Goal: Task Accomplishment & Management: Use online tool/utility

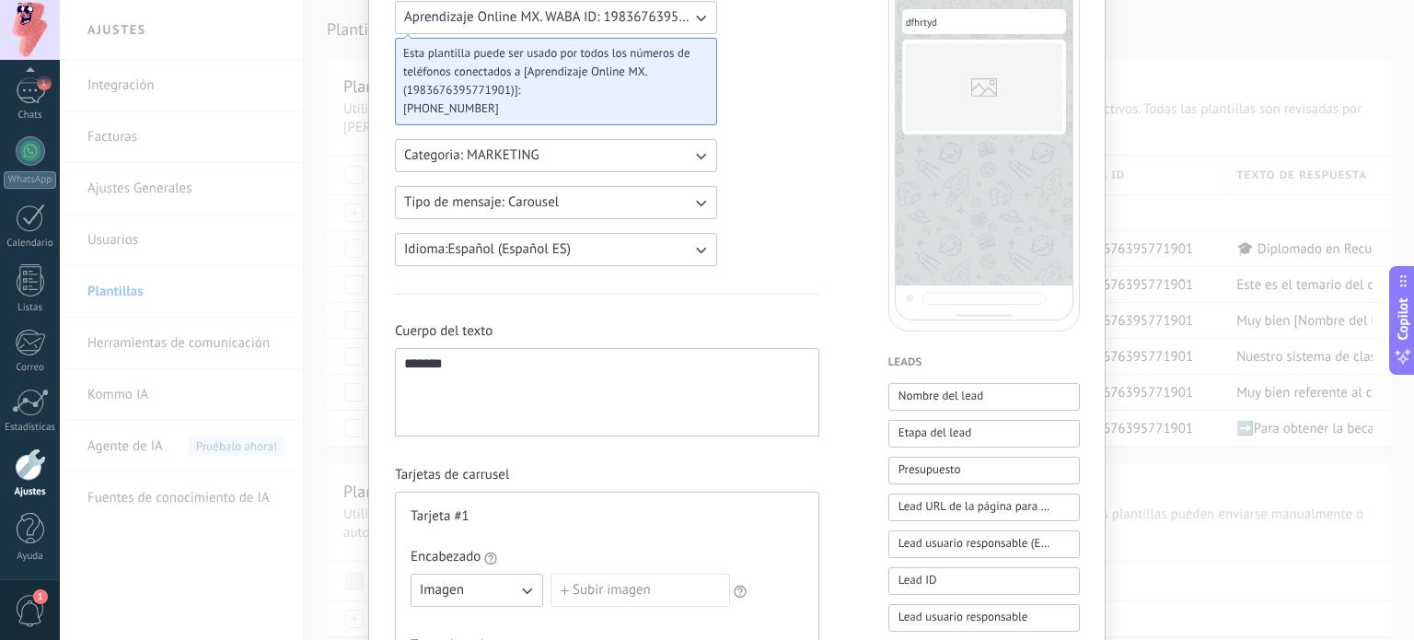
scroll to position [165, 0]
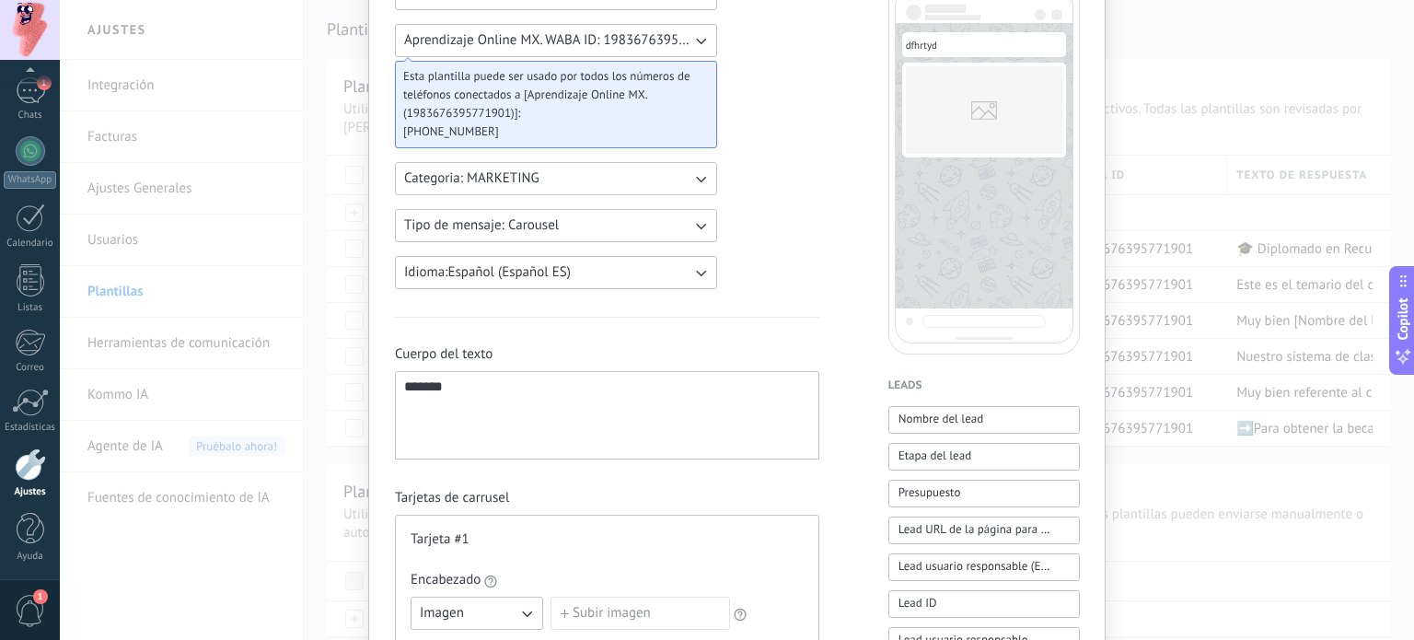
click at [613, 220] on button "Tipo de mensaje: Carousel" at bounding box center [556, 225] width 322 height 33
click at [543, 286] on li "Flows" at bounding box center [550, 288] width 332 height 31
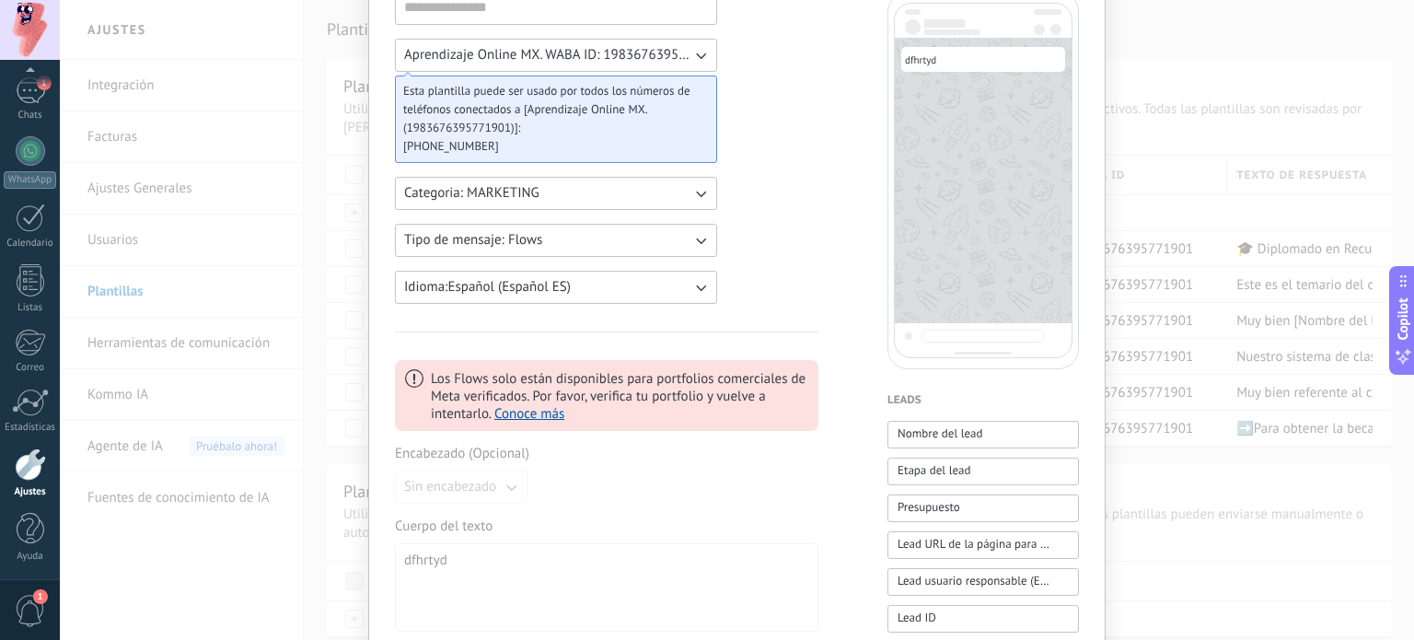
scroll to position [101, 0]
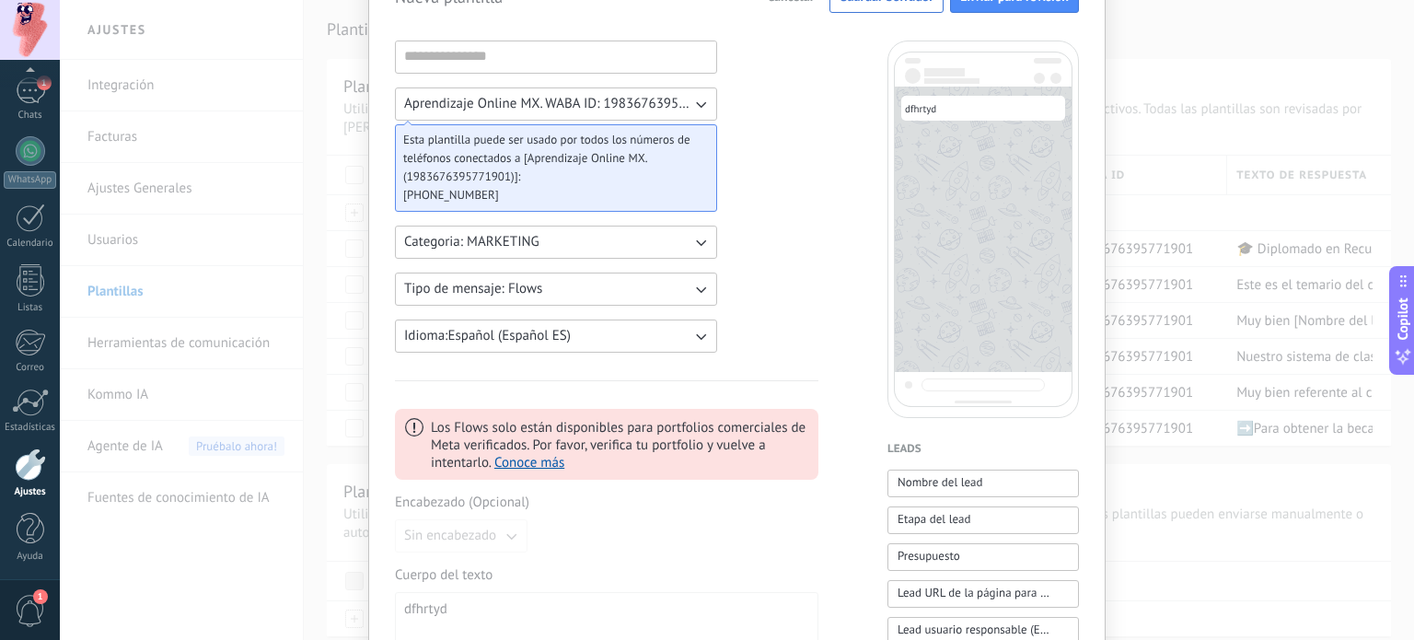
click at [625, 279] on button "Tipo de mensaje: Flows" at bounding box center [556, 289] width 322 height 33
click at [493, 286] on li "Custom" at bounding box center [550, 288] width 332 height 31
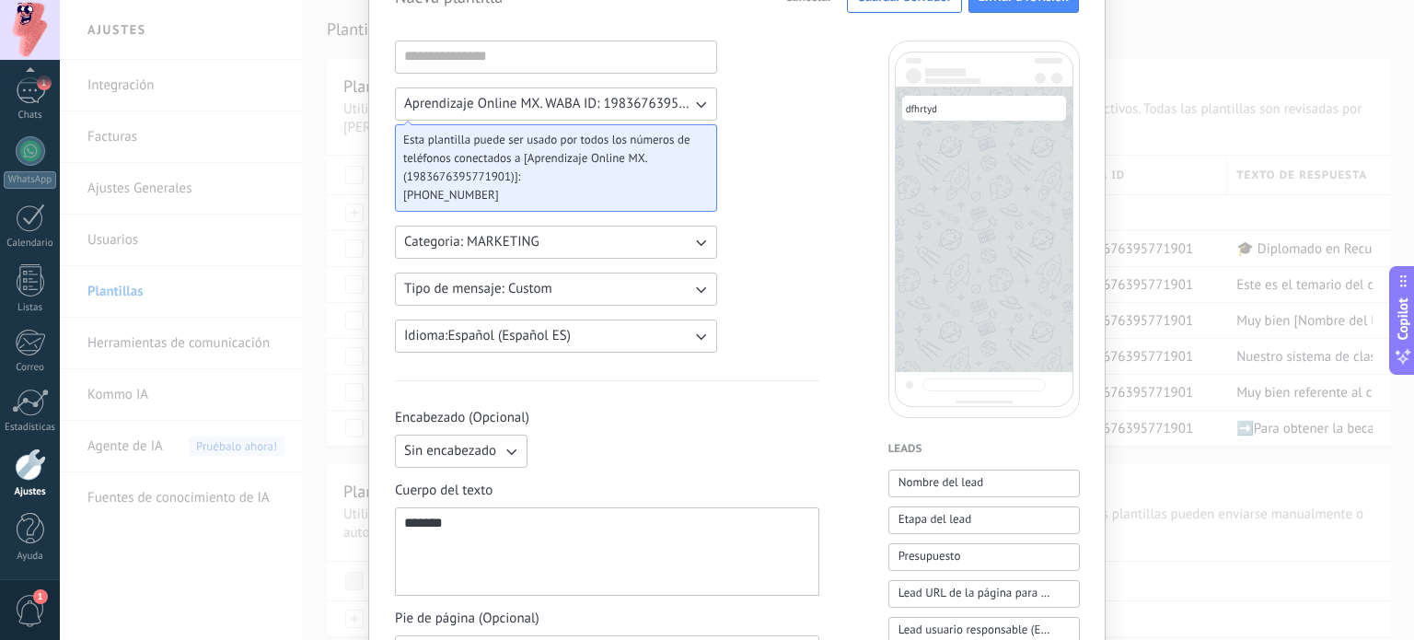
click at [502, 448] on icon "button" at bounding box center [511, 451] width 18 height 18
click at [477, 511] on span "Imagen o archivo" at bounding box center [455, 514] width 102 height 18
click at [482, 437] on button "Imagen o archivo" at bounding box center [461, 451] width 133 height 33
click at [479, 481] on li "Texto" at bounding box center [455, 482] width 143 height 31
click at [571, 455] on input at bounding box center [677, 449] width 283 height 29
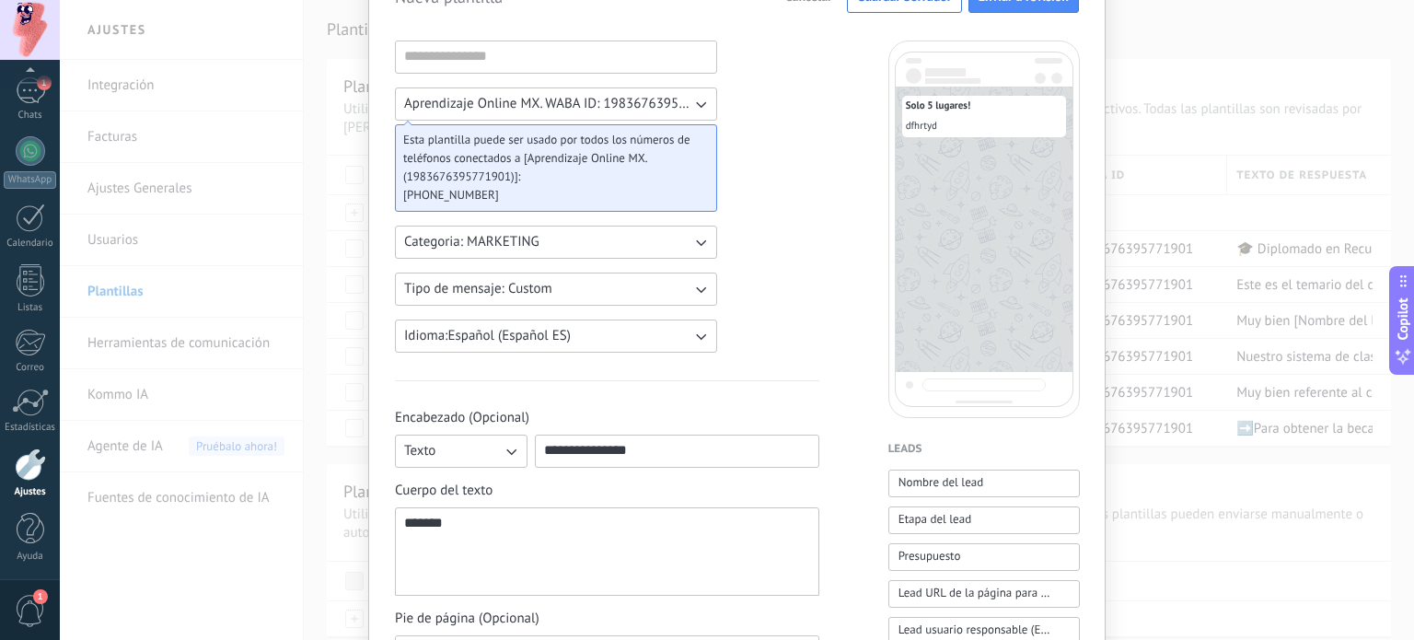
scroll to position [149, 0]
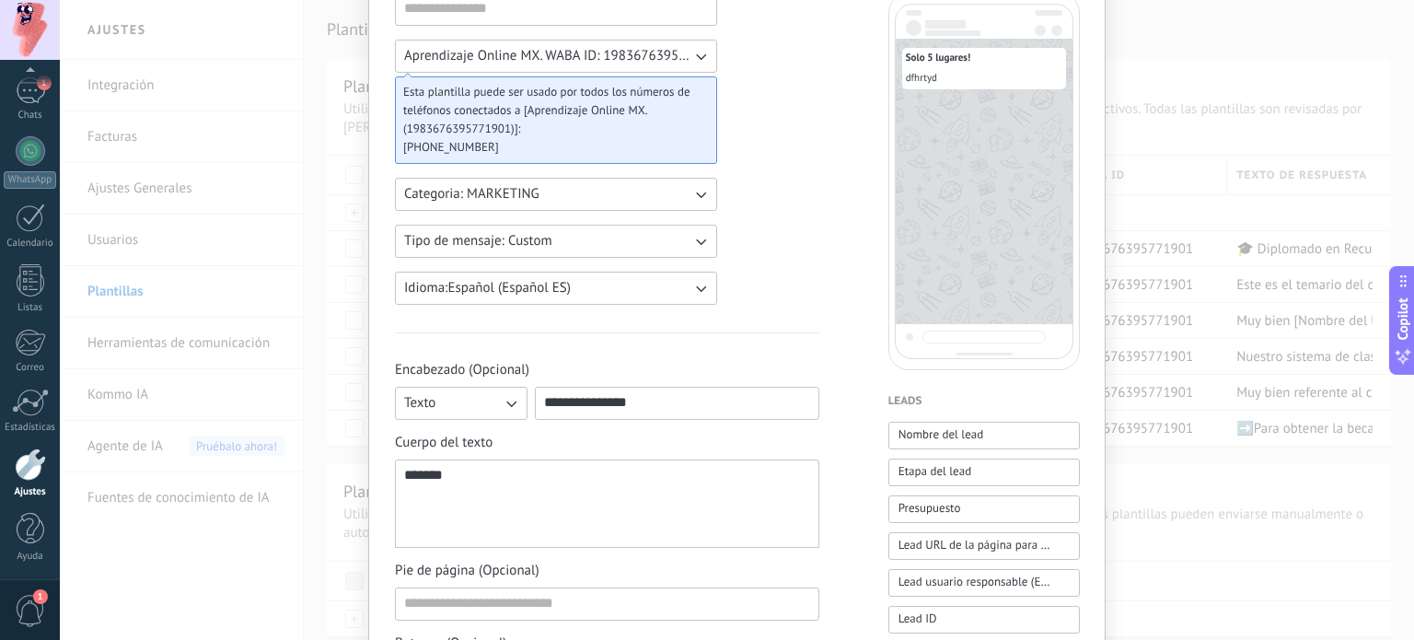
click at [542, 400] on input "**********" at bounding box center [677, 402] width 283 height 29
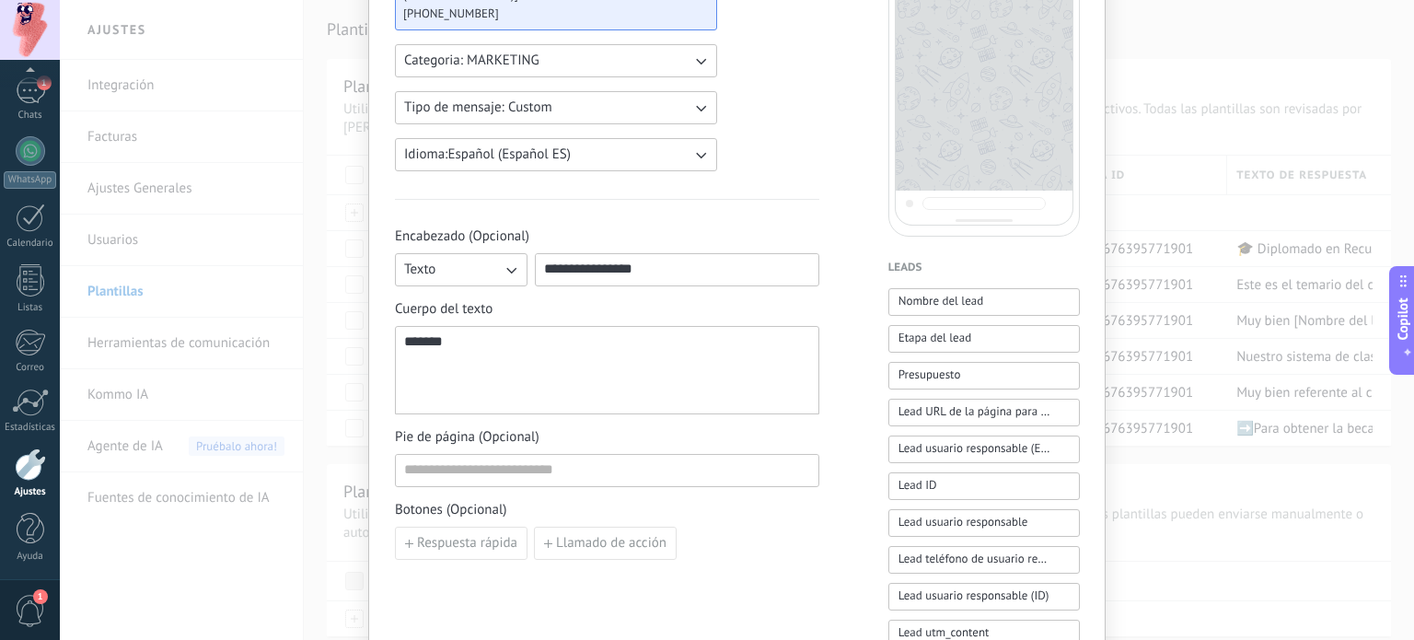
type input "**********"
click at [542, 400] on div "*******" at bounding box center [607, 370] width 406 height 73
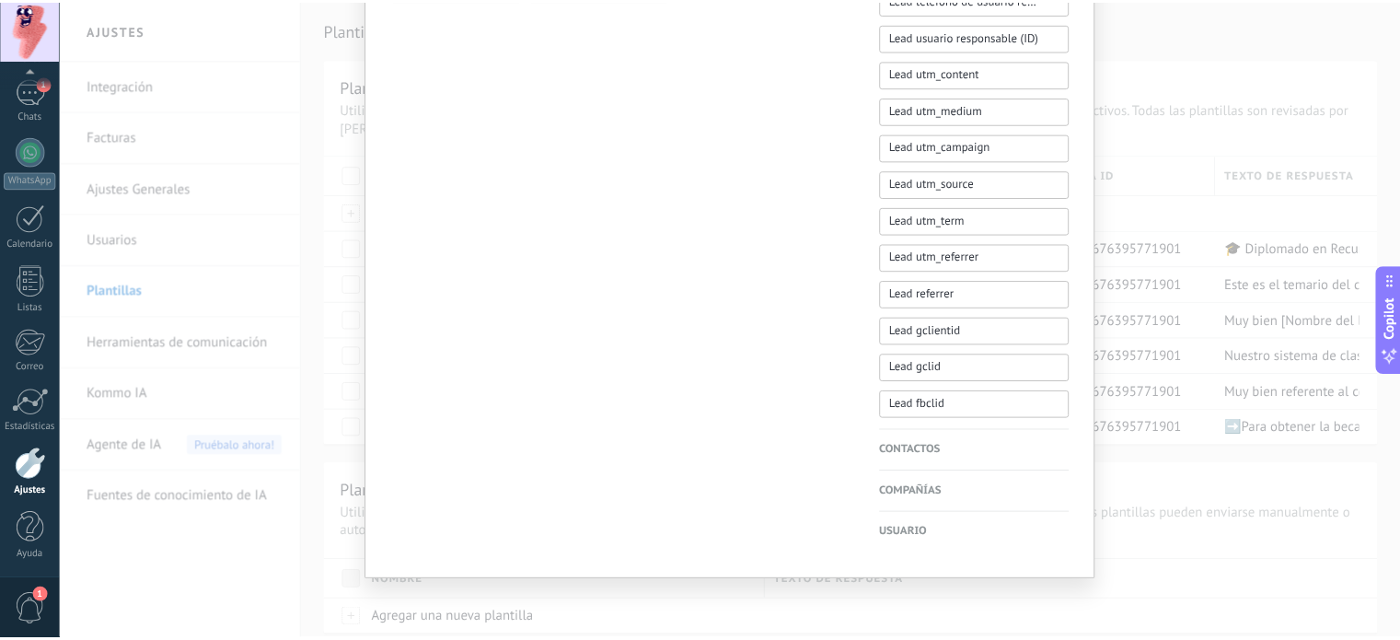
scroll to position [0, 0]
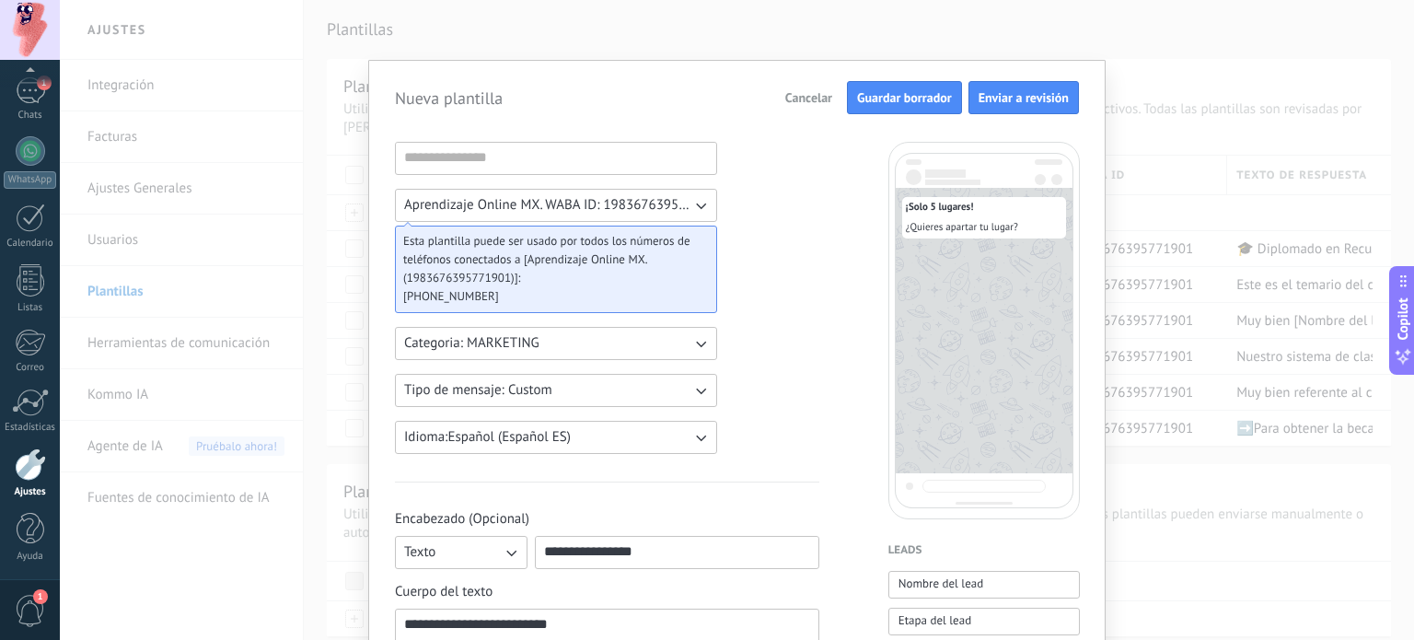
click at [885, 103] on span "Guardar borrador" at bounding box center [904, 97] width 95 height 13
click at [549, 150] on input at bounding box center [556, 157] width 320 height 29
type input "*"
click at [865, 110] on button "Guardar borrador" at bounding box center [904, 97] width 115 height 33
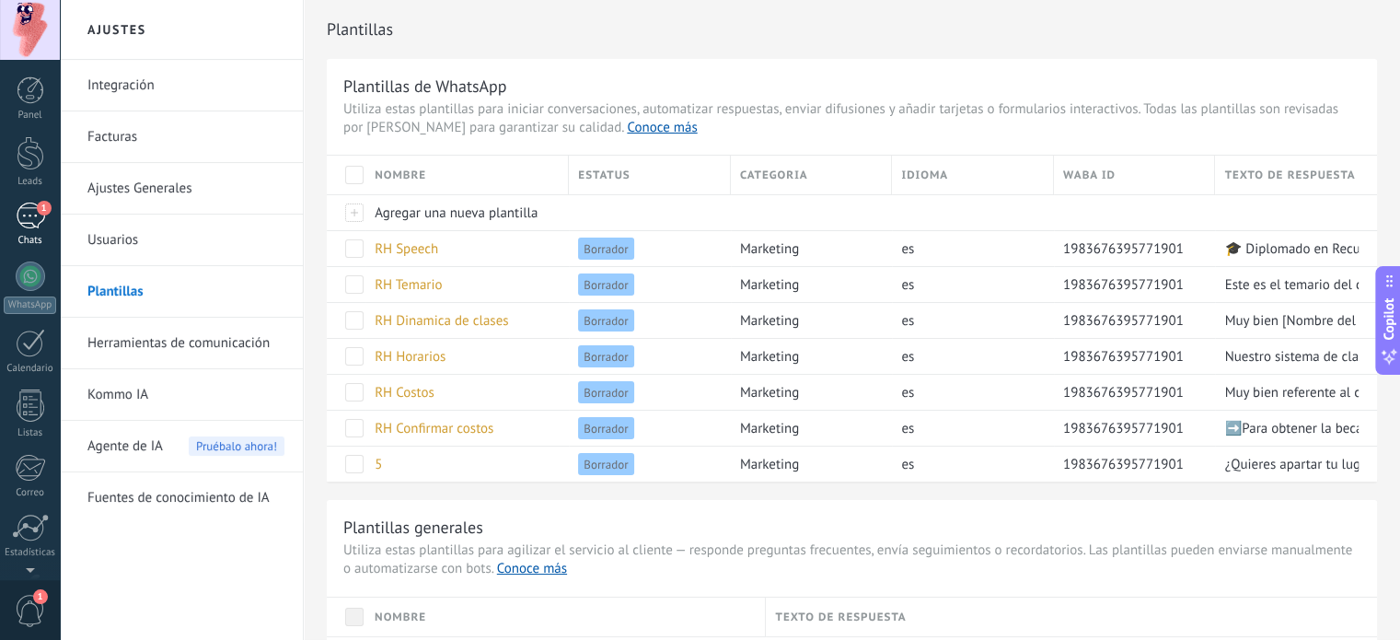
click at [31, 205] on div "1" at bounding box center [30, 216] width 29 height 27
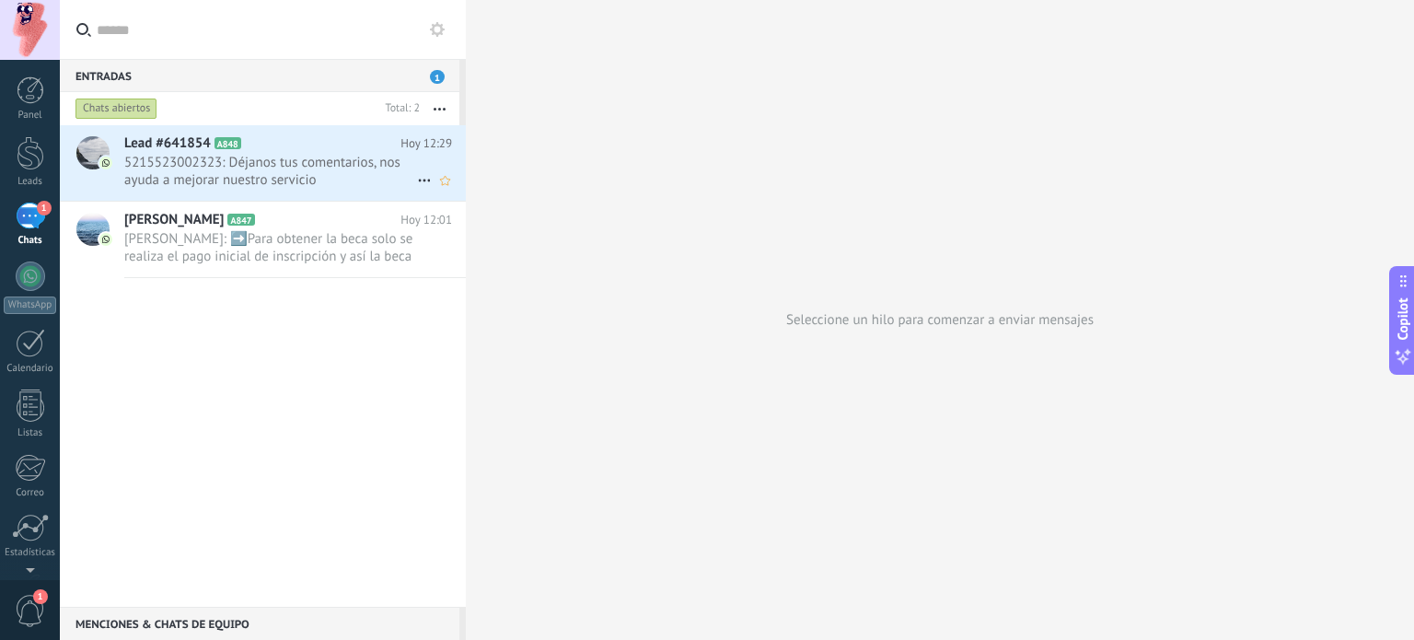
click at [265, 185] on span "5215523002323: Déjanos tus comentarios, nos ayuda a mejorar nuestro servicio" at bounding box center [270, 171] width 293 height 35
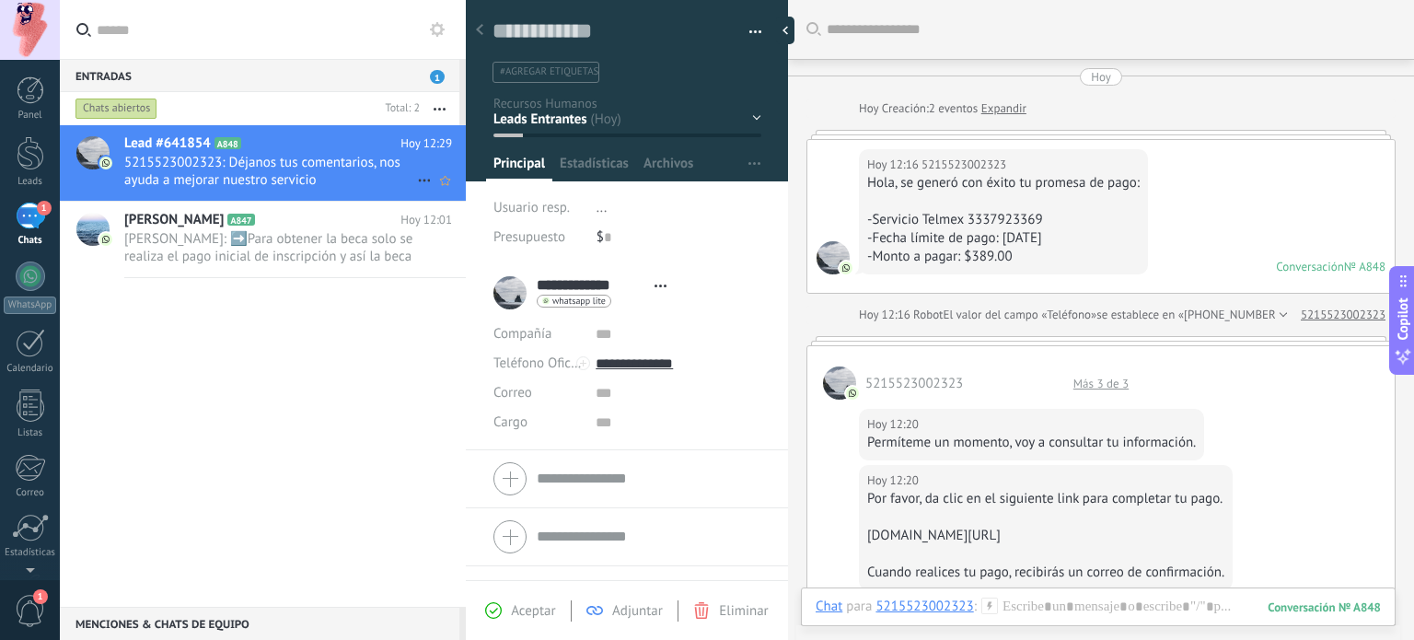
scroll to position [988, 0]
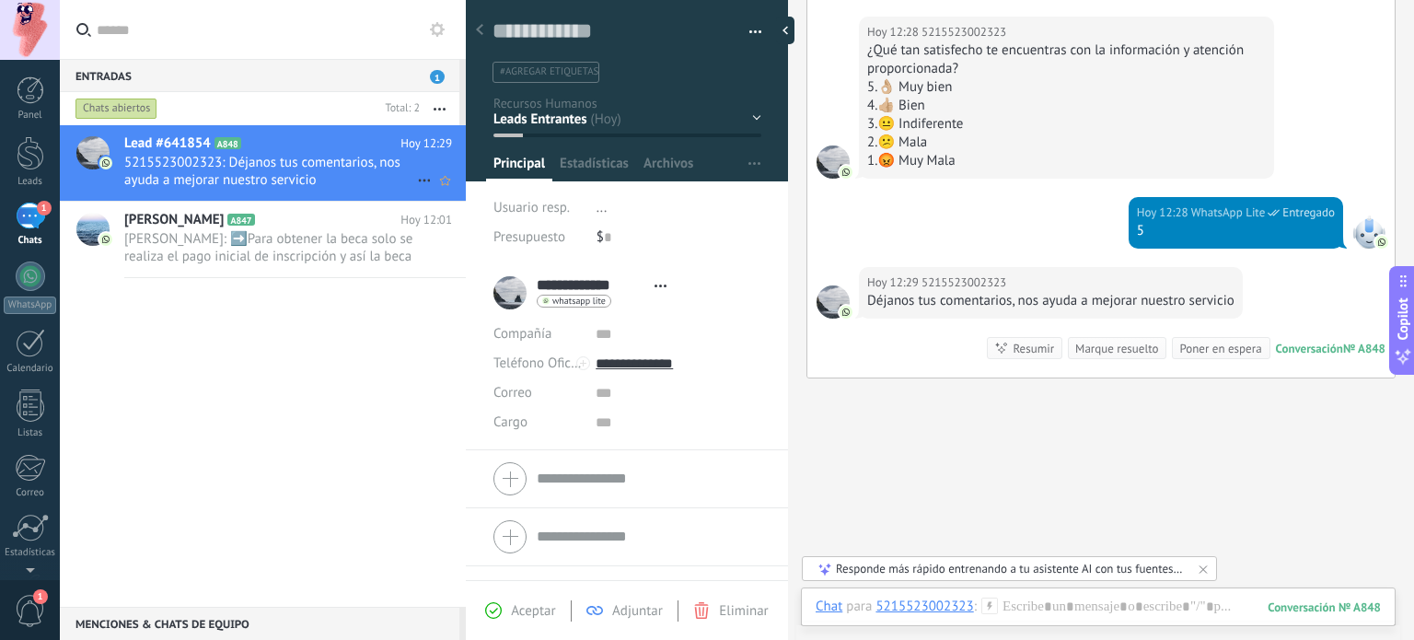
click at [265, 185] on span "5215523002323: Déjanos tus comentarios, nos ayuda a mejorar nuestro servicio" at bounding box center [270, 171] width 293 height 35
click at [1080, 345] on div "Marque resuelto" at bounding box center [1116, 348] width 83 height 17
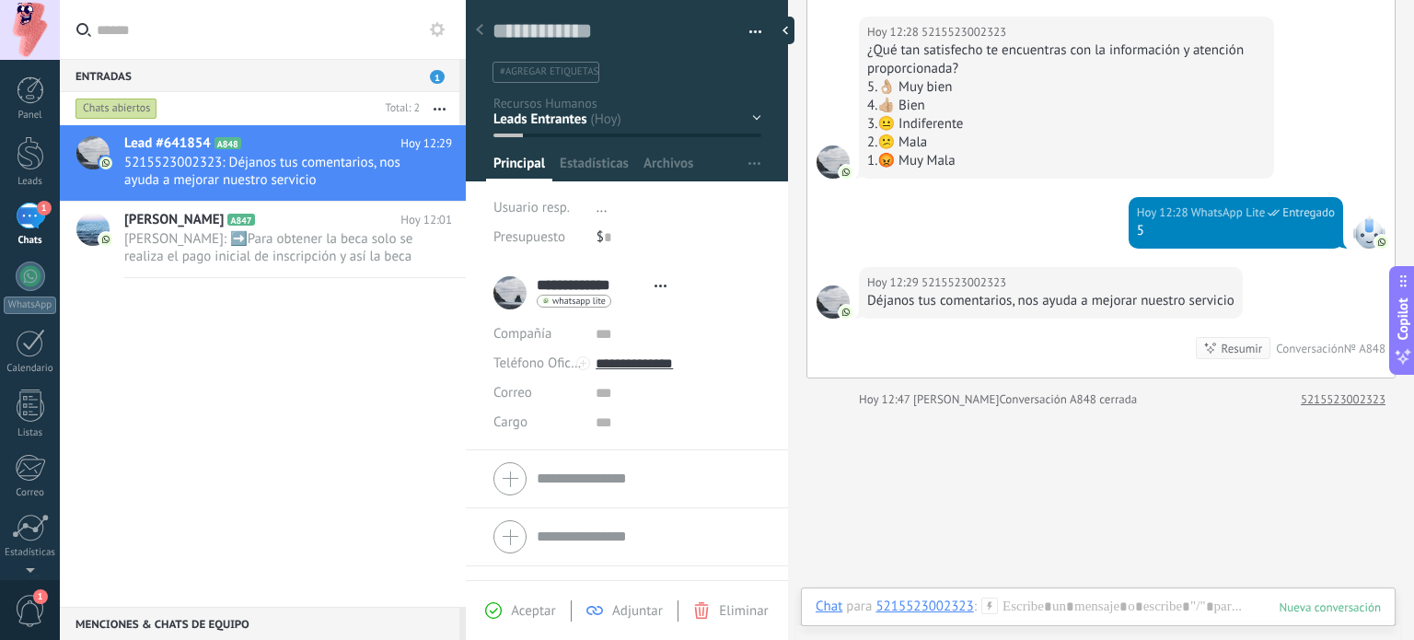
scroll to position [1019, 0]
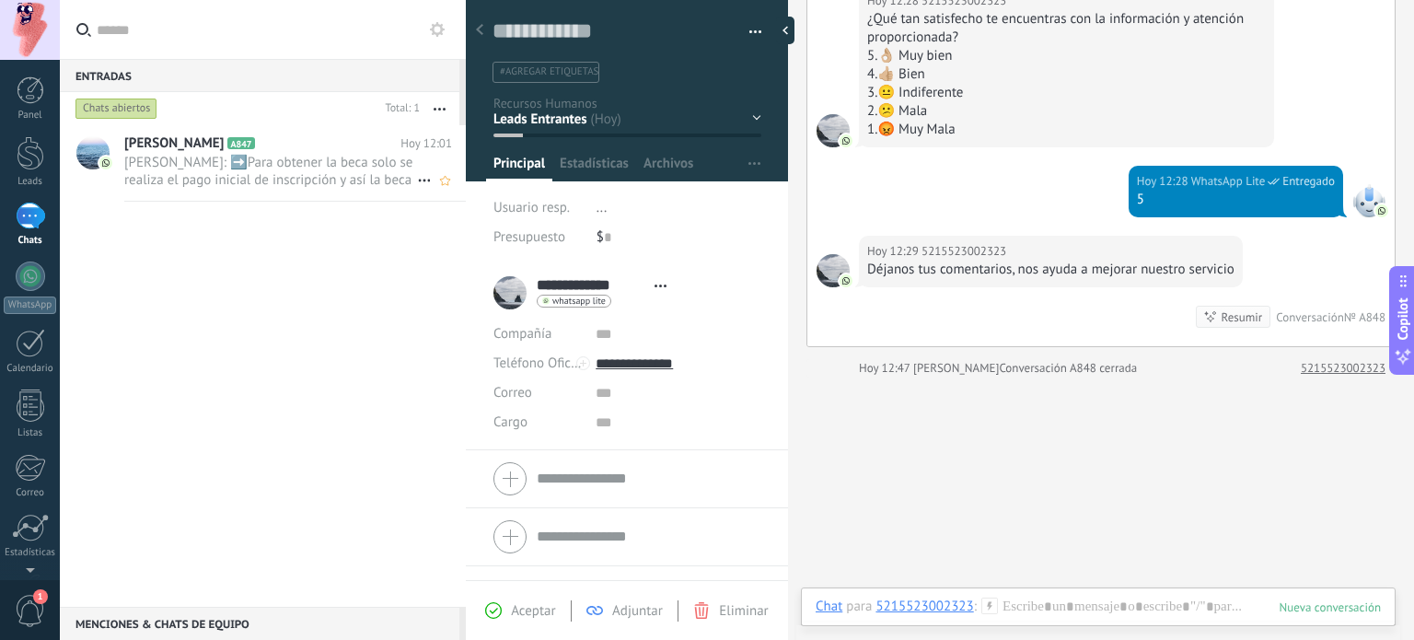
click at [245, 168] on span "[PERSON_NAME]: ➡️Para obtener la beca solo se realiza el pago inicial de inscri…" at bounding box center [270, 171] width 293 height 35
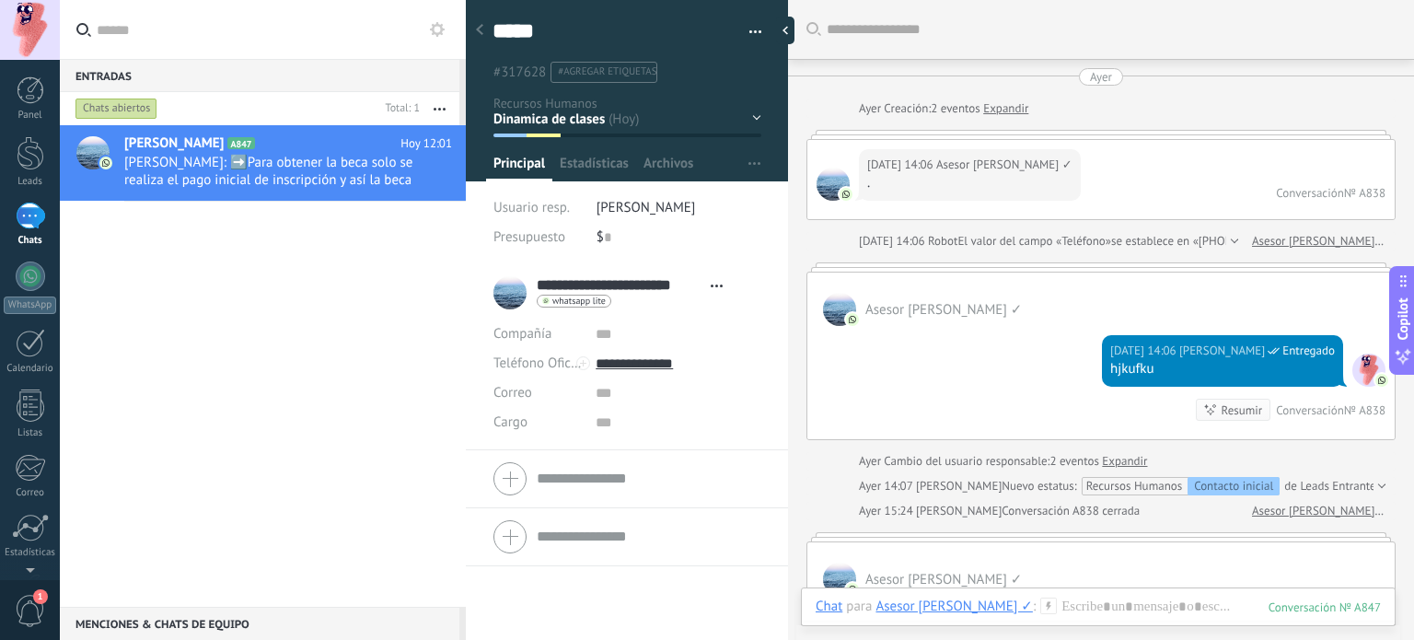
scroll to position [2537, 0]
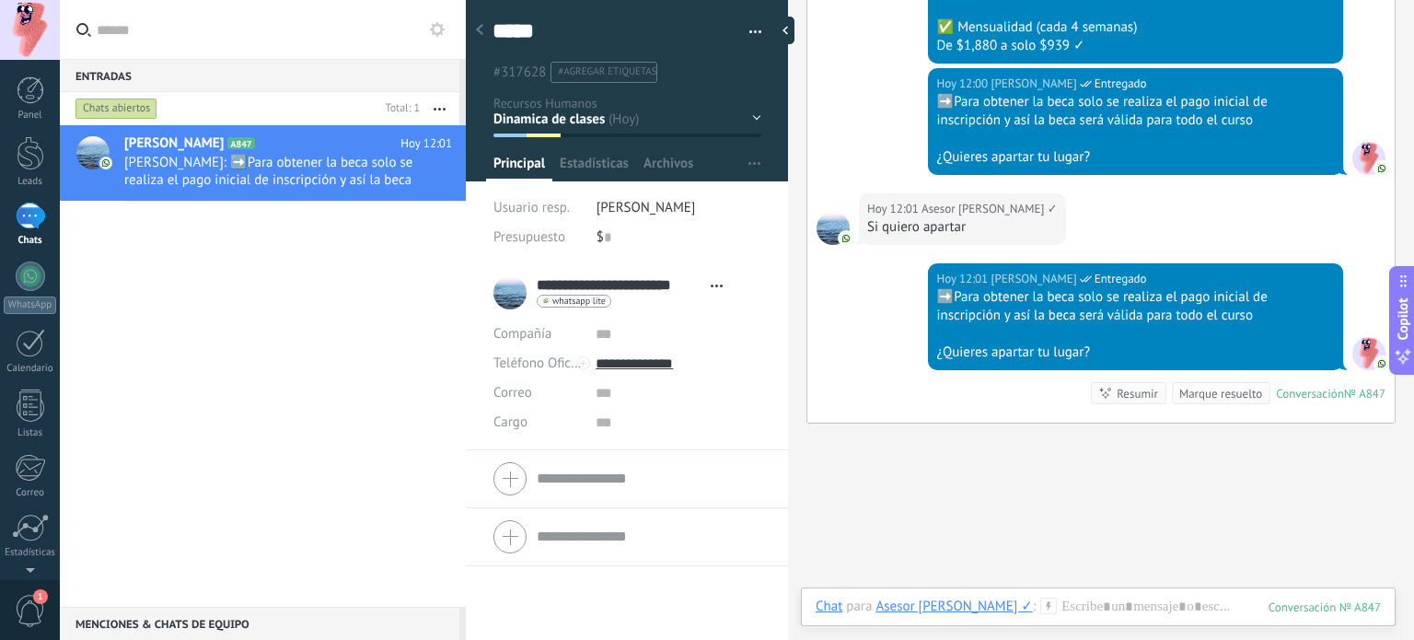
click at [1203, 385] on div "Marque resuelto" at bounding box center [1220, 393] width 83 height 17
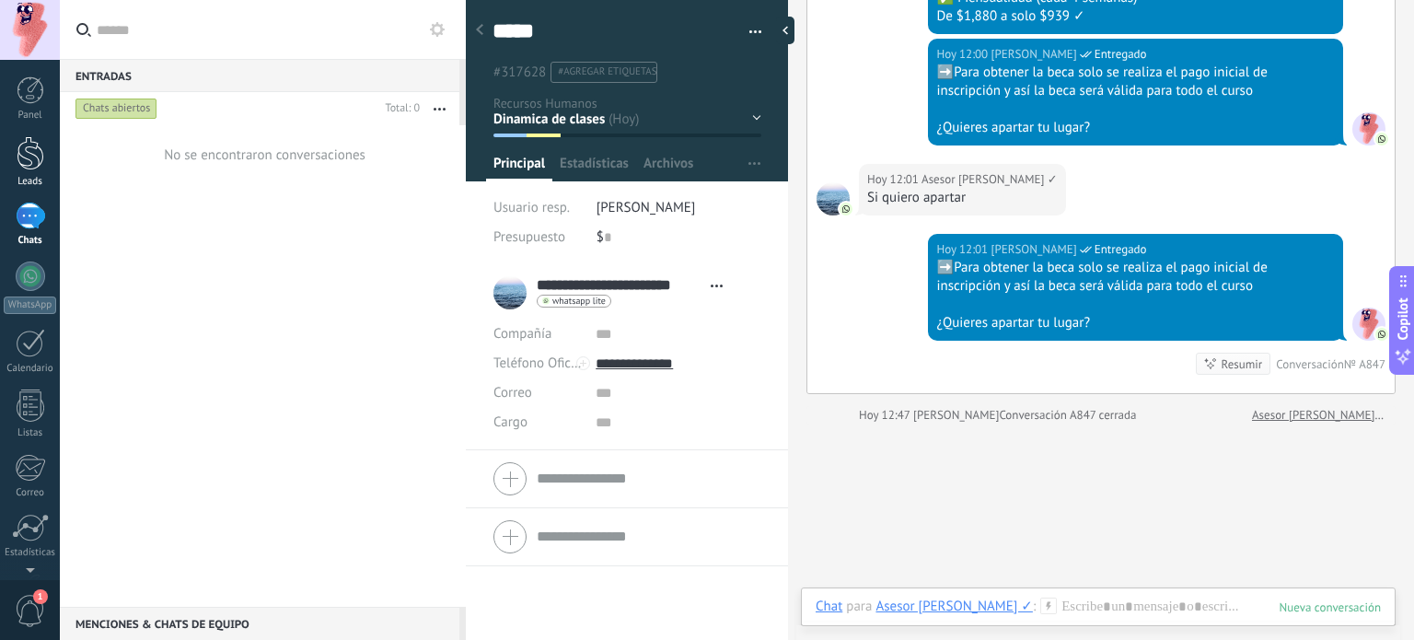
click at [14, 148] on link "Leads" at bounding box center [30, 162] width 60 height 52
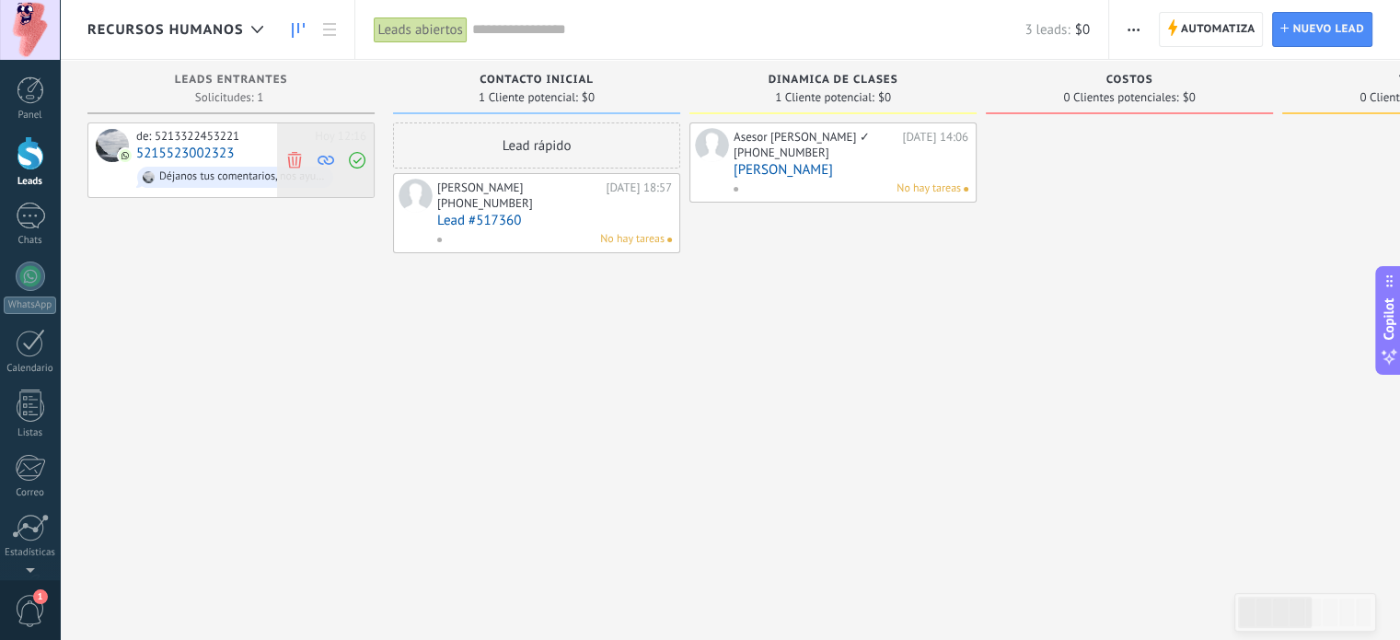
click at [295, 157] on icon at bounding box center [294, 159] width 17 height 17
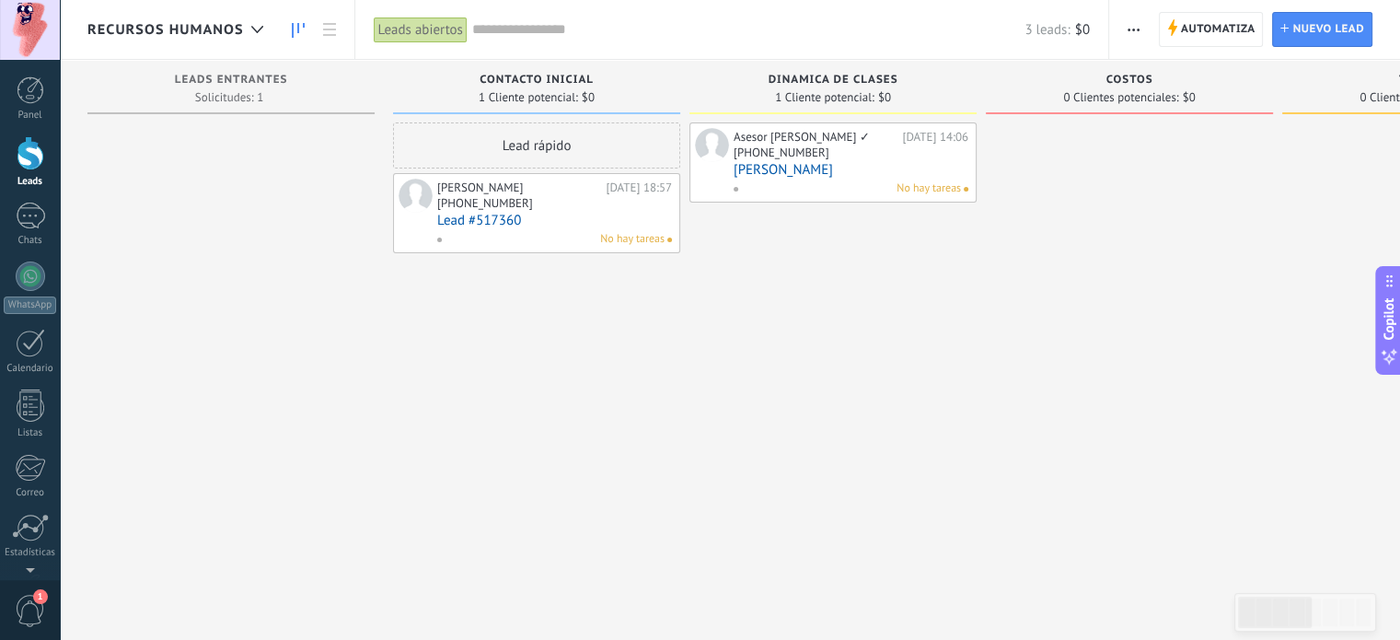
click at [751, 162] on link "[PERSON_NAME]" at bounding box center [851, 170] width 235 height 16
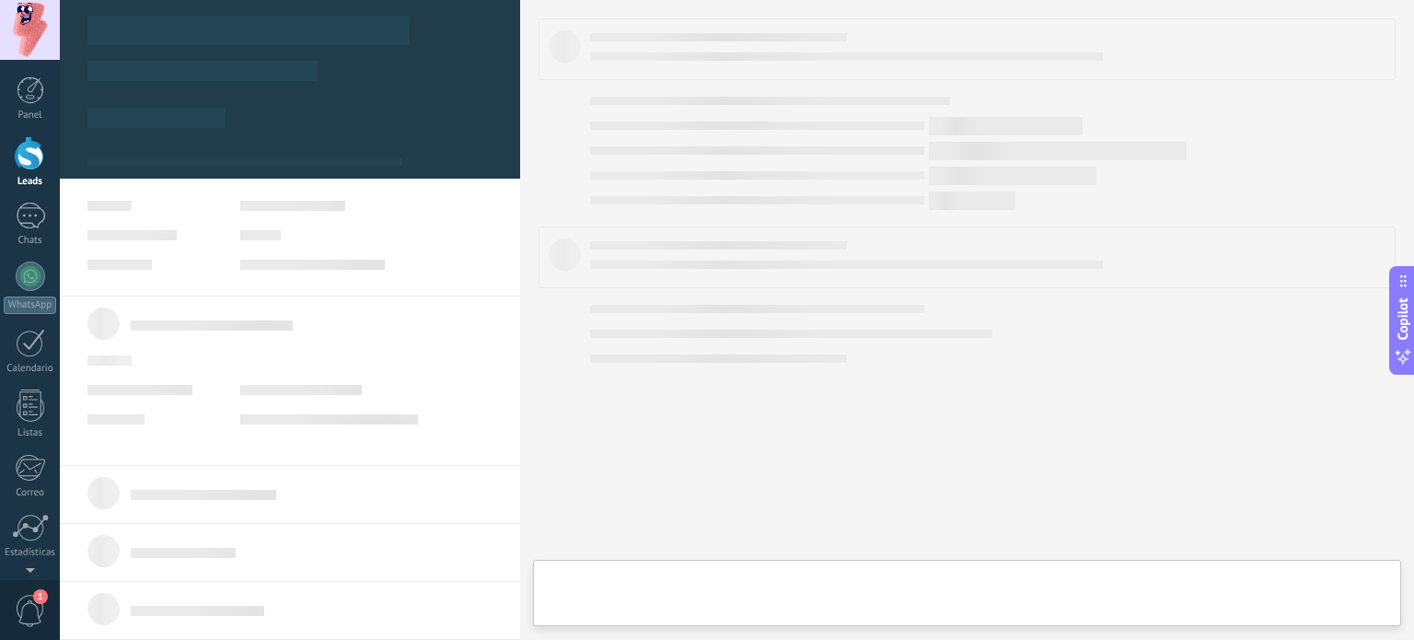
type textarea "*****"
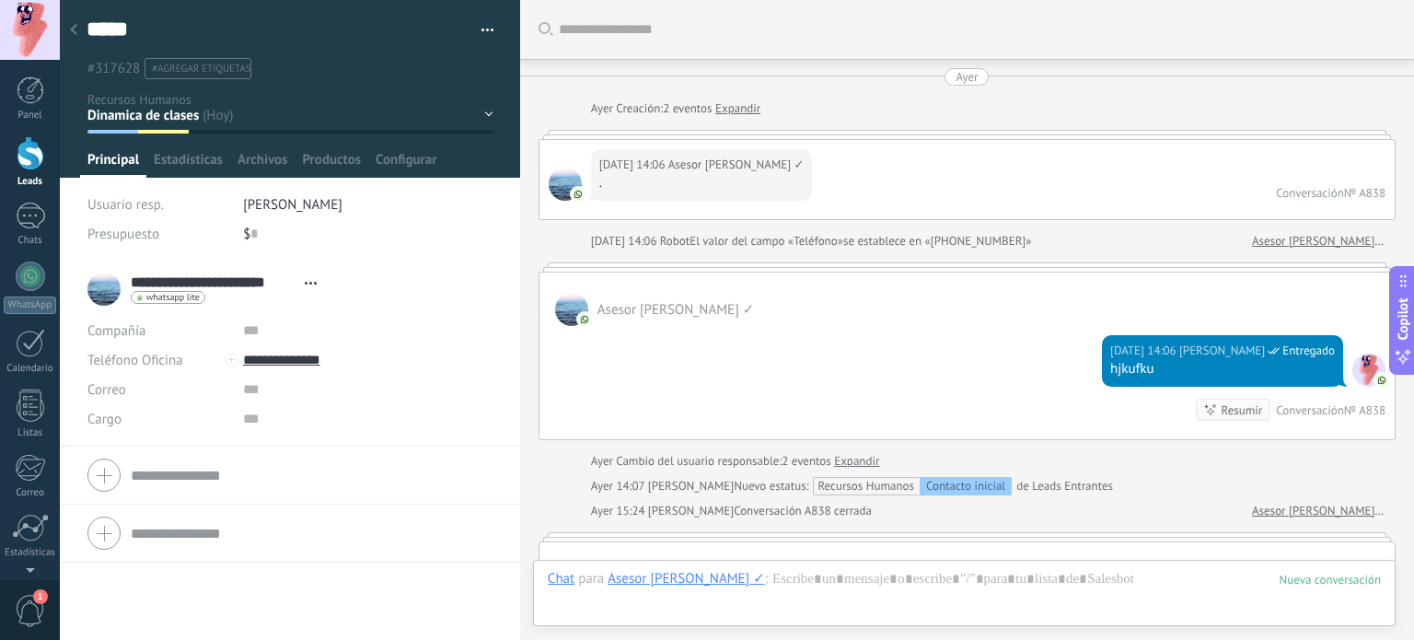
scroll to position [2575, 0]
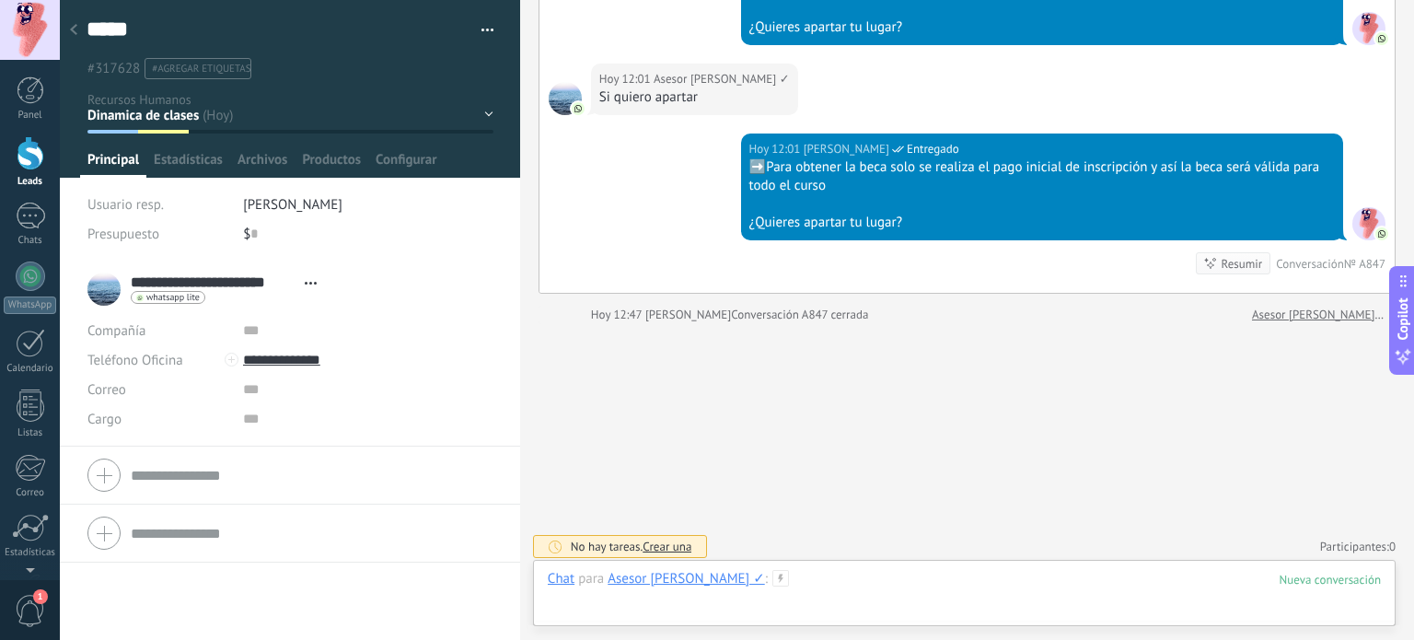
click at [833, 576] on div at bounding box center [964, 597] width 833 height 55
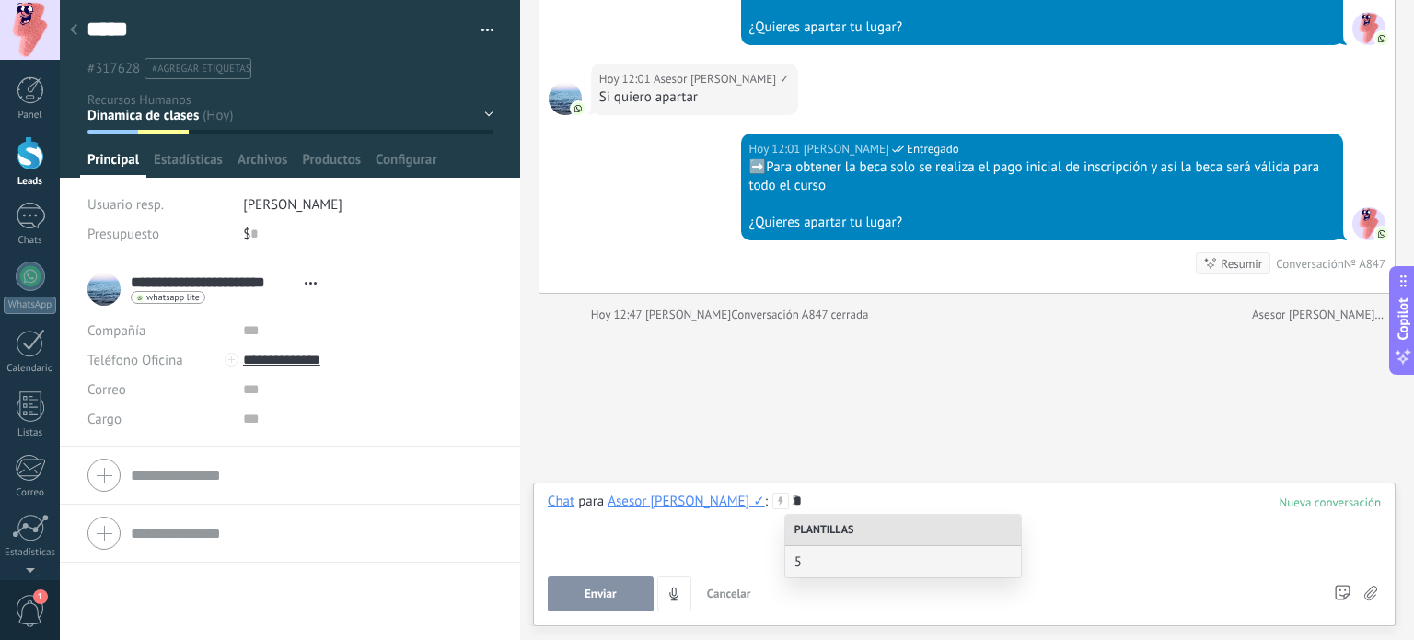
click at [833, 576] on div "5" at bounding box center [903, 561] width 236 height 31
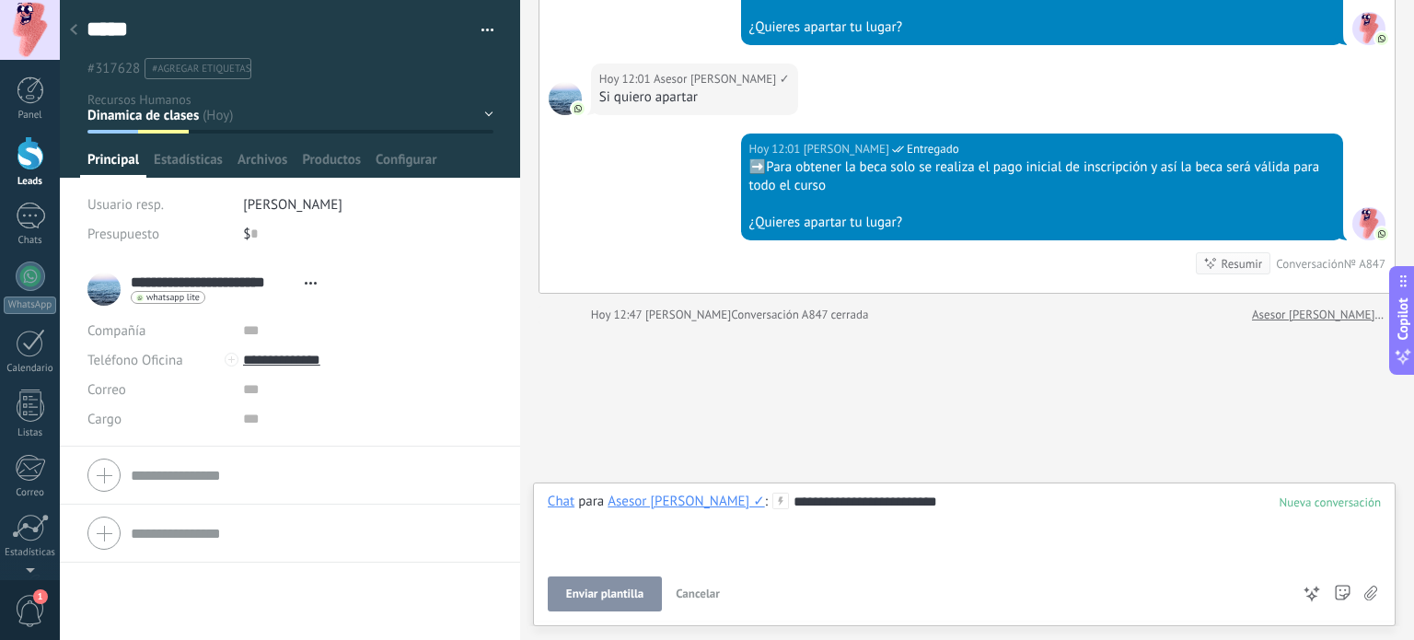
click at [633, 599] on span "Enviar plantilla" at bounding box center [604, 593] width 77 height 13
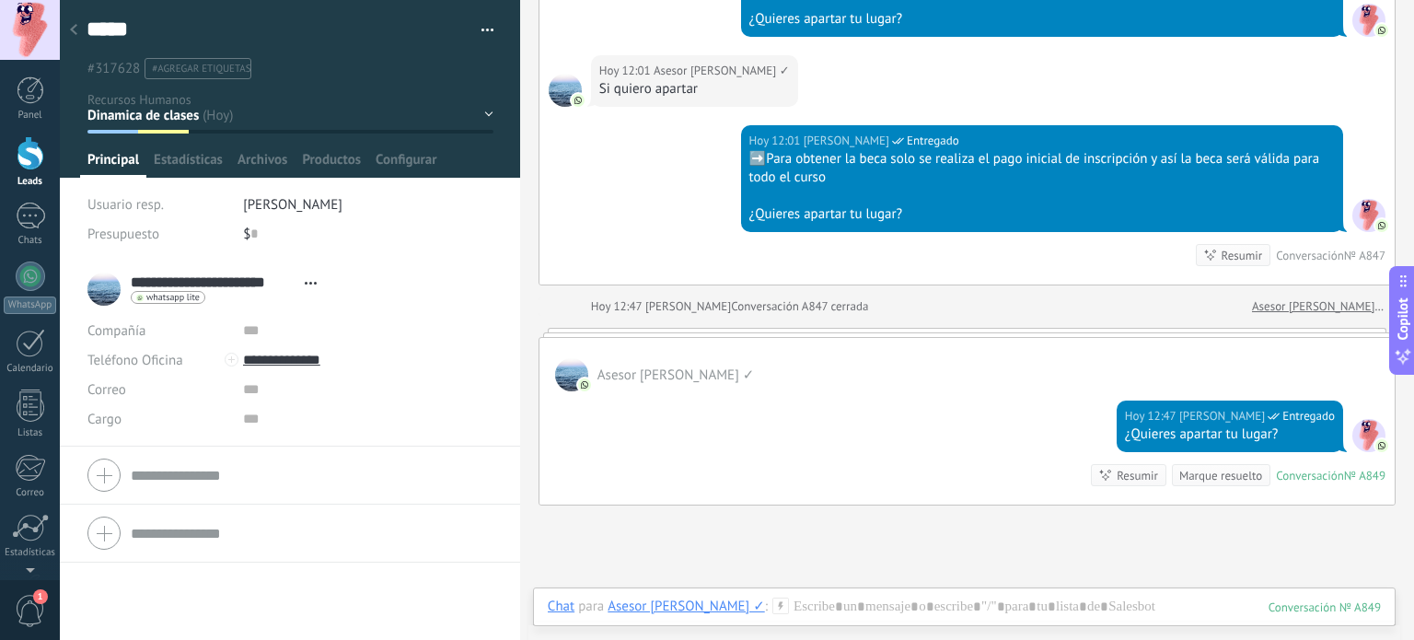
scroll to position [2583, 0]
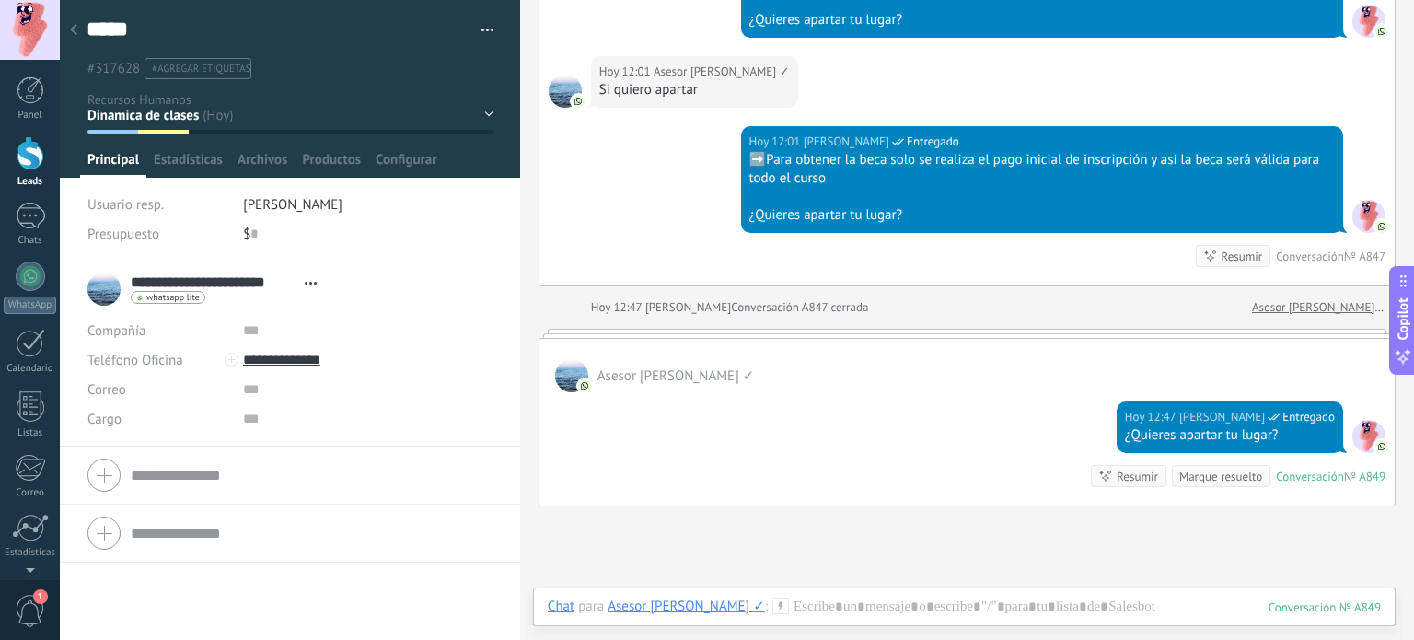
click at [832, 329] on div at bounding box center [967, 333] width 857 height 9
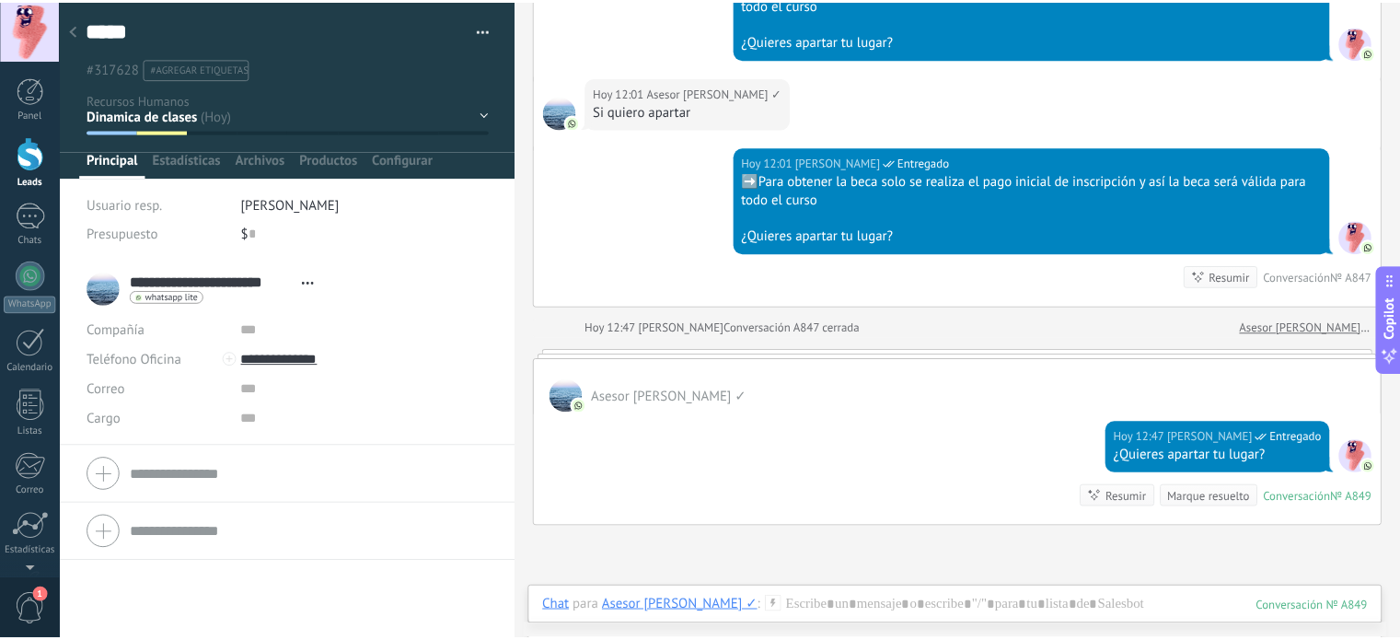
scroll to position [2558, 0]
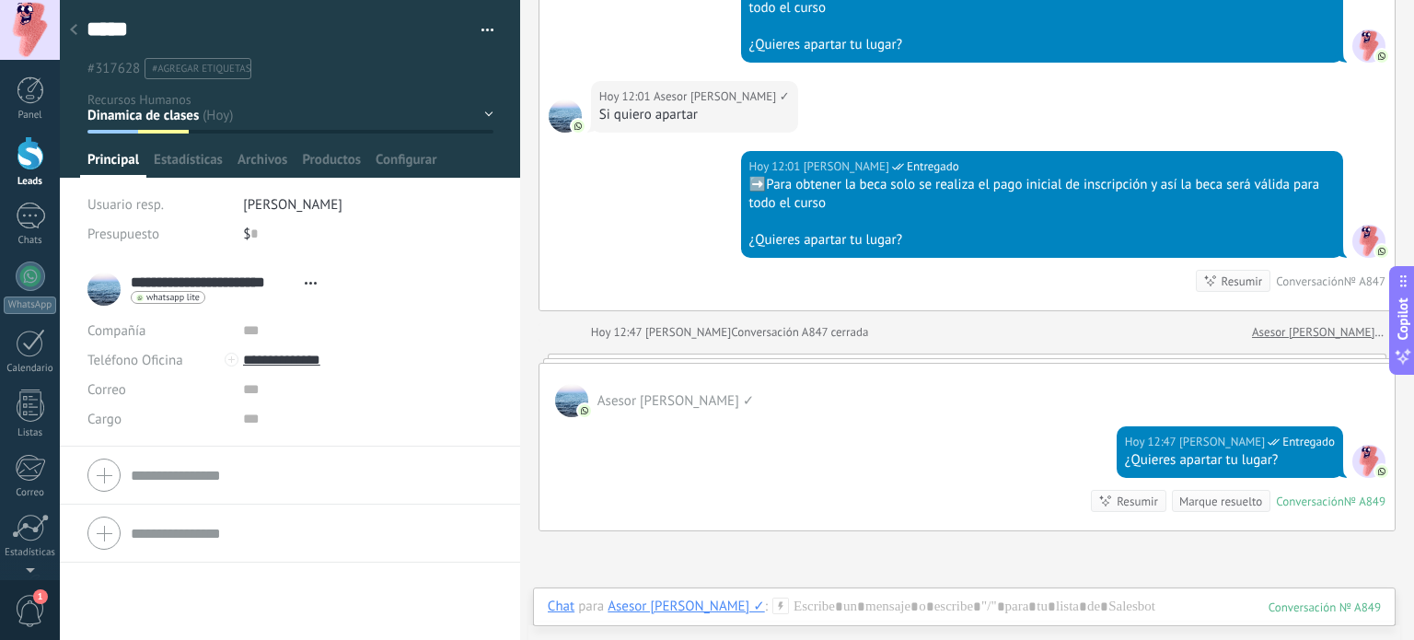
click at [68, 32] on div at bounding box center [74, 31] width 26 height 36
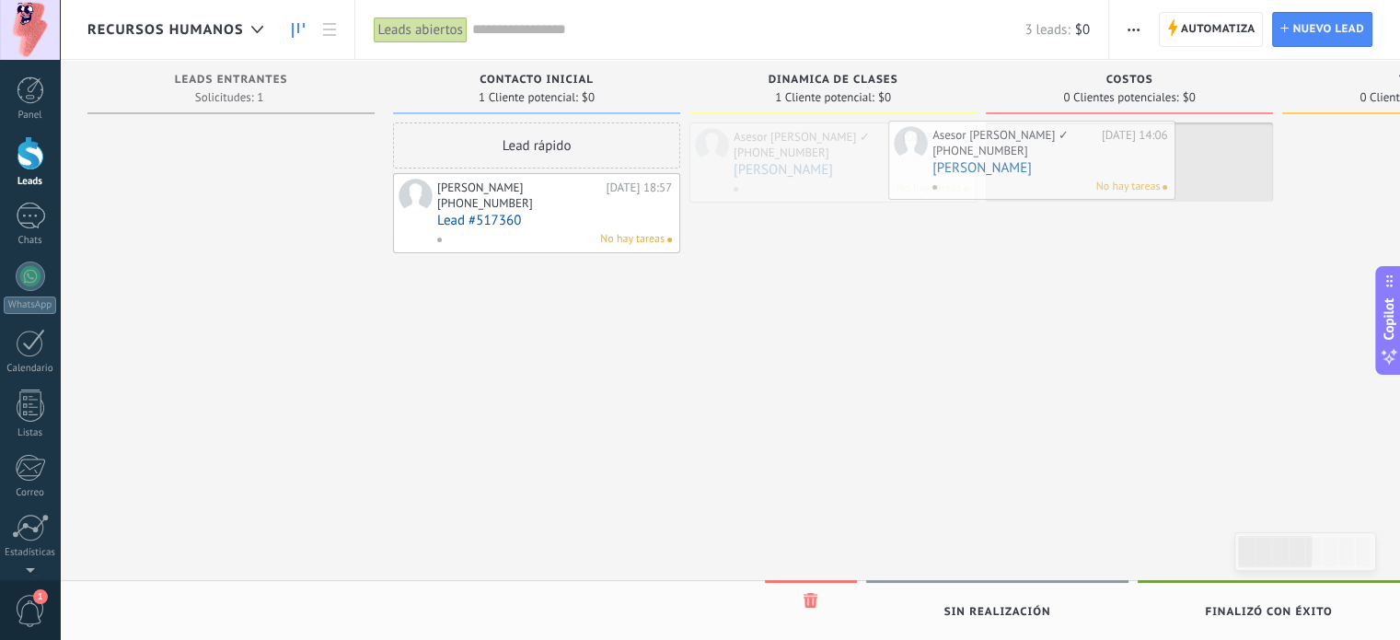
drag, startPoint x: 825, startPoint y: 143, endPoint x: 1036, endPoint y: 140, distance: 210.9
